Goal: Information Seeking & Learning: Learn about a topic

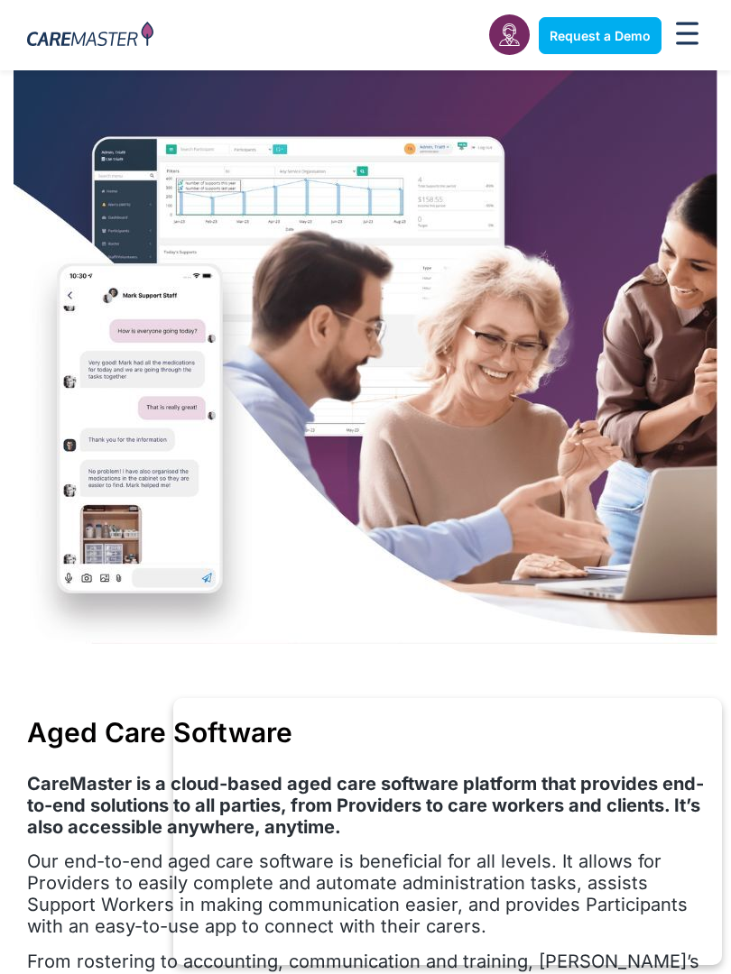
click at [607, 165] on img at bounding box center [366, 357] width 704 height 574
click at [525, 336] on img at bounding box center [366, 357] width 704 height 574
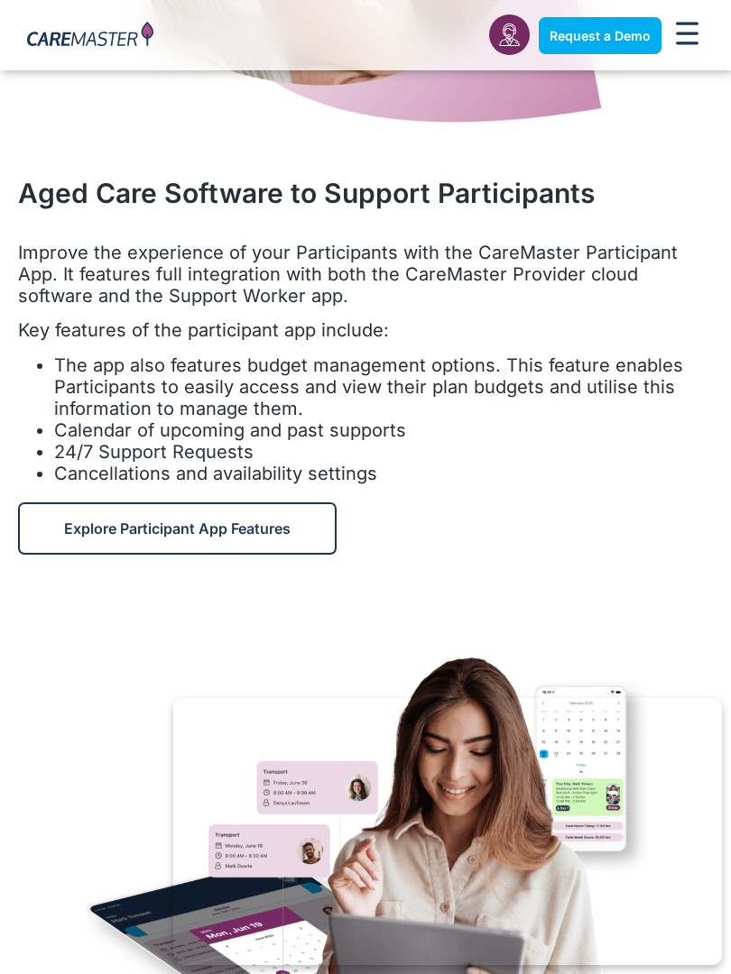
scroll to position [7857, 0]
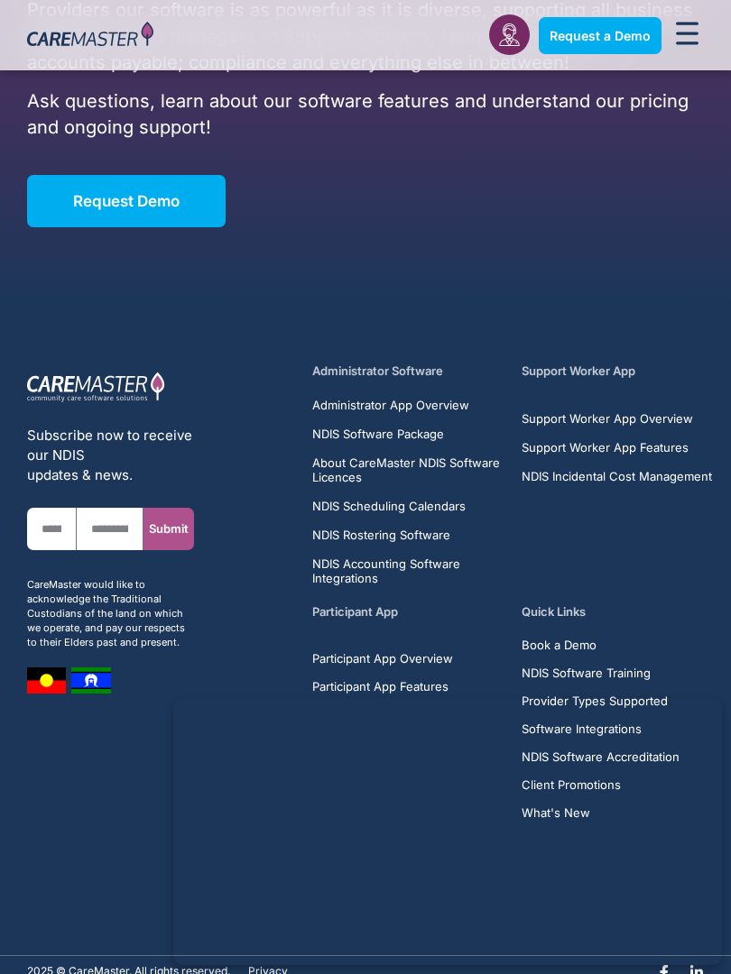
click at [315, 299] on section "Subscribe now to receive our NDIS updates & news. First Name Email Submit CareM…" at bounding box center [365, 627] width 731 height 656
click at [612, 175] on div "Request Demo" at bounding box center [365, 201] width 676 height 52
click at [533, 174] on section "Book a FREE Demo Today The CareMaster NDIS Software is designed for all busines…" at bounding box center [365, 41] width 731 height 515
click at [620, 165] on div "The CareMaster NDIS Software is designed for all business sizes and growth traj…" at bounding box center [365, 86] width 695 height 300
click at [613, 175] on div "Request Demo" at bounding box center [365, 201] width 676 height 52
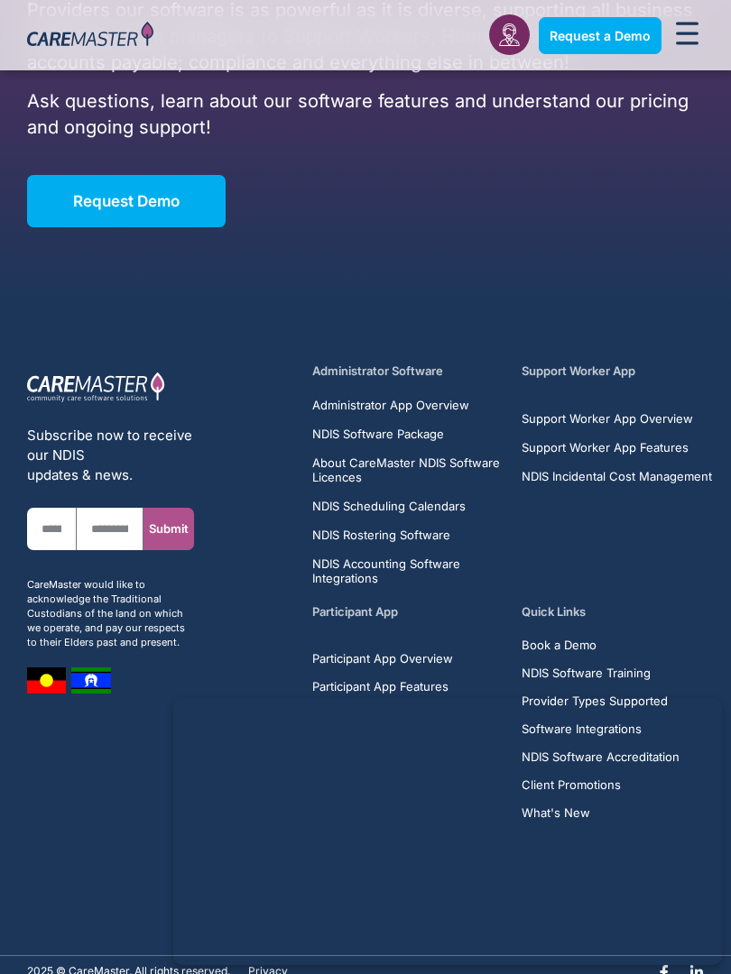
click at [610, 175] on div "Request Demo" at bounding box center [365, 201] width 676 height 52
click at [612, 411] on span "Support Worker App Overview" at bounding box center [606, 418] width 171 height 14
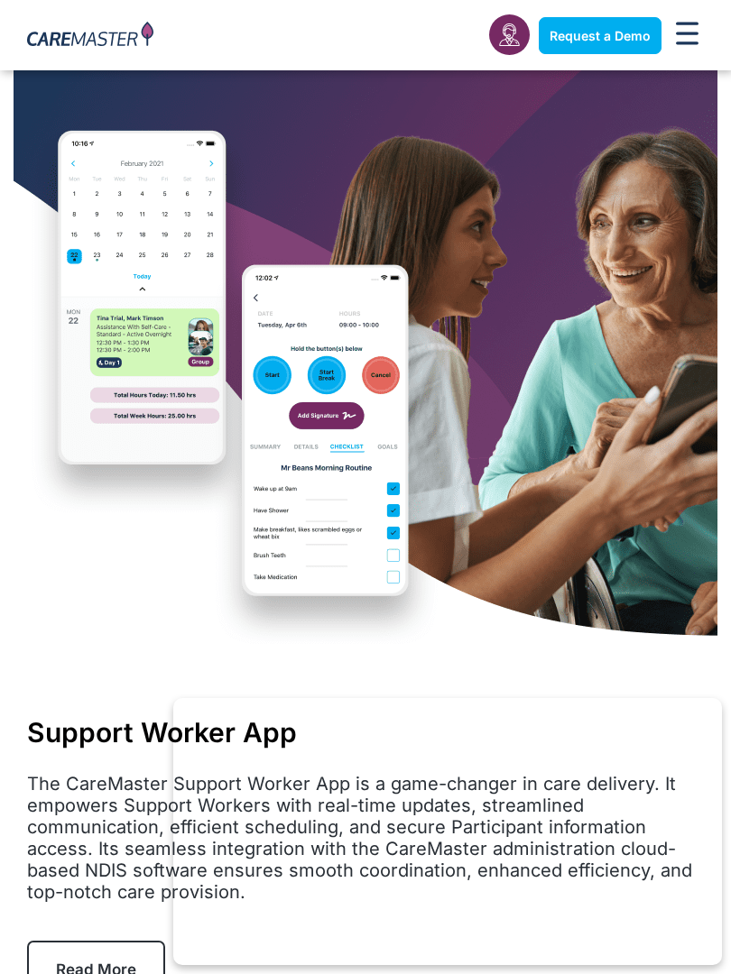
scroll to position [8748, 0]
